Goal: Complete application form: Complete application form

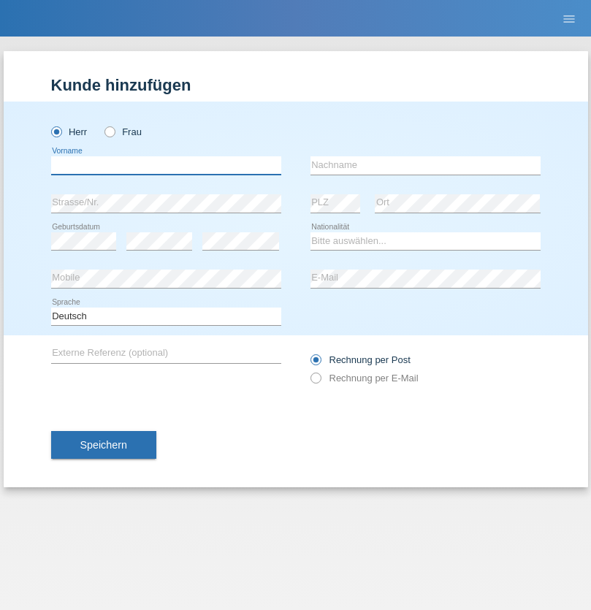
click at [166, 165] on input "text" at bounding box center [166, 165] width 230 height 18
type input "[PERSON_NAME]"
click at [425, 165] on input "text" at bounding box center [426, 165] width 230 height 18
type input "Yahyaoui"
select select "CH"
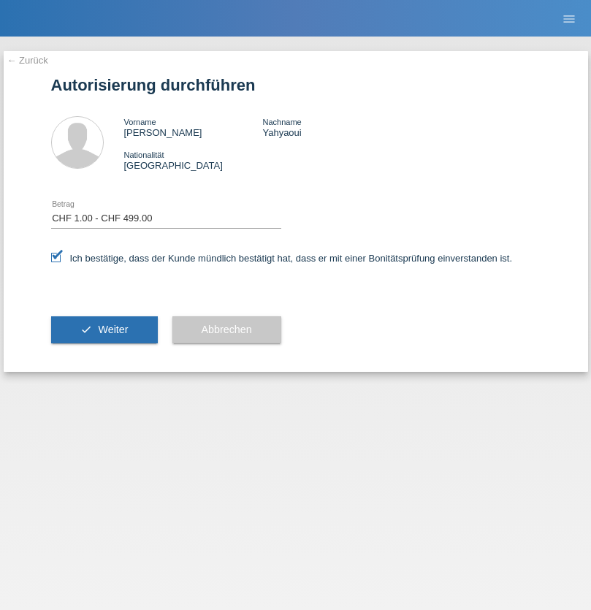
select select "1"
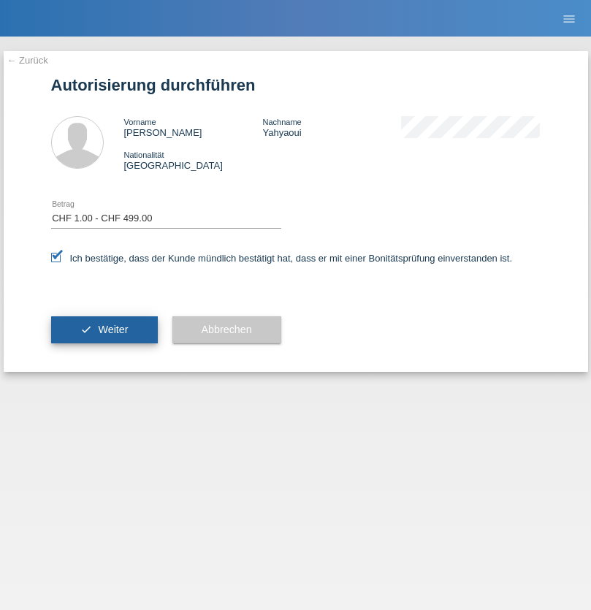
click at [104, 330] on span "Weiter" at bounding box center [113, 330] width 30 height 12
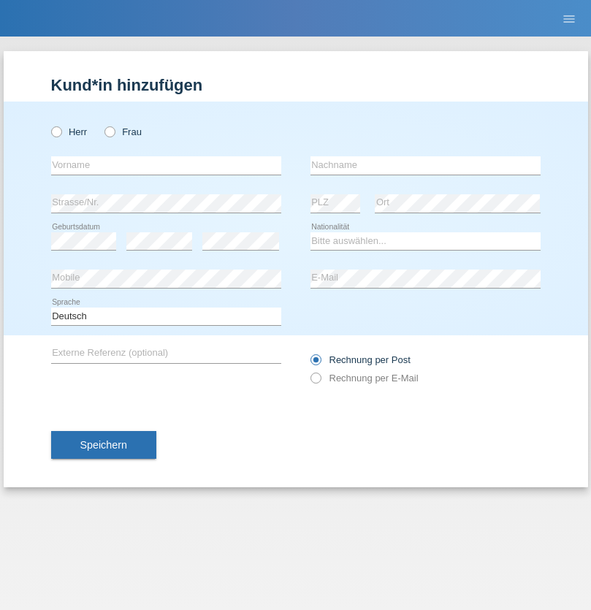
radio input "true"
click at [166, 165] on input "text" at bounding box center [166, 165] width 230 height 18
type input "Sasa"
click at [425, 165] on input "text" at bounding box center [426, 165] width 230 height 18
type input "Lazarevic"
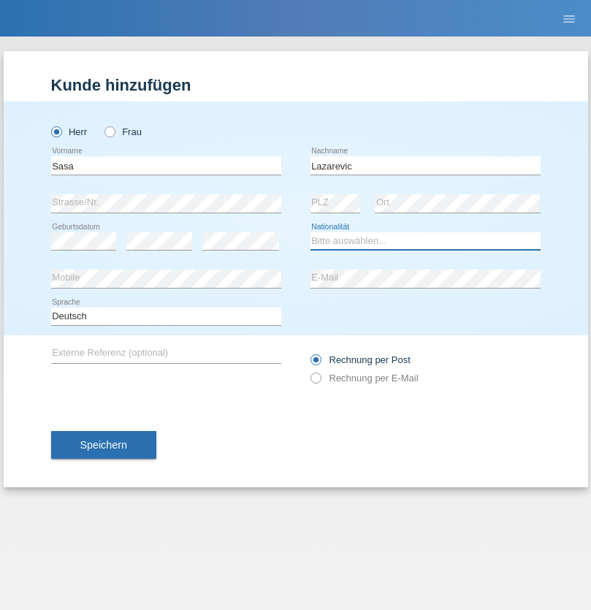
select select "RS"
select select "C"
select select "16"
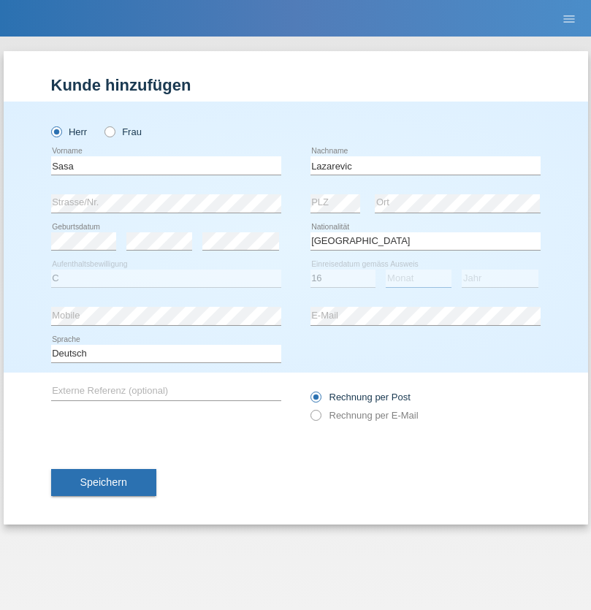
select select "10"
select select "1984"
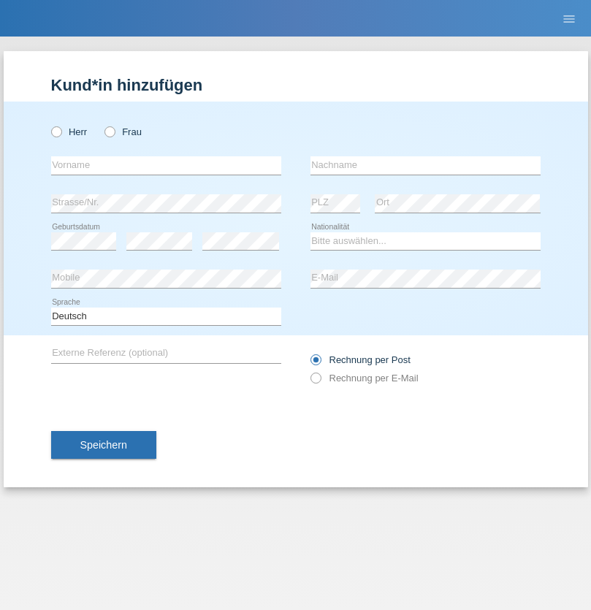
radio input "true"
click at [166, 165] on input "text" at bounding box center [166, 165] width 230 height 18
type input "kelmendi"
click at [425, 165] on input "text" at bounding box center [426, 165] width 230 height 18
type input "Edona"
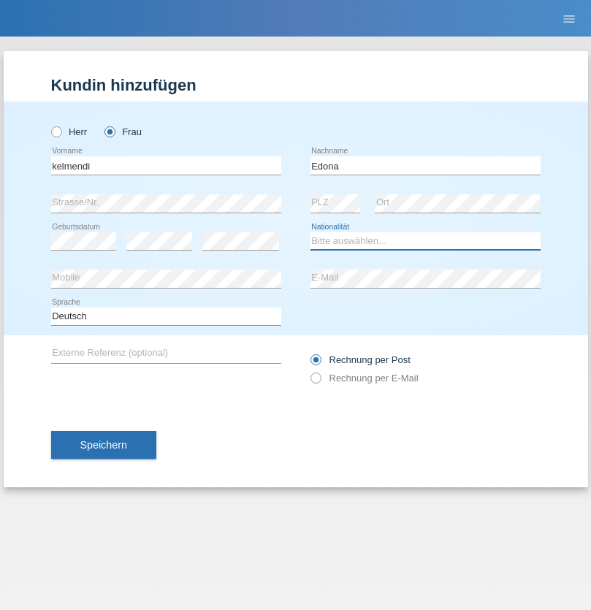
select select "XK"
select select "C"
select select "23"
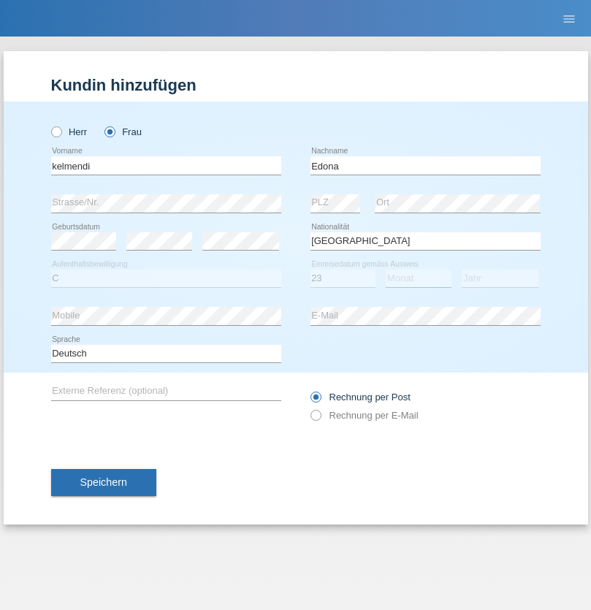
select select "09"
select select "2021"
